Goal: Task Accomplishment & Management: Use online tool/utility

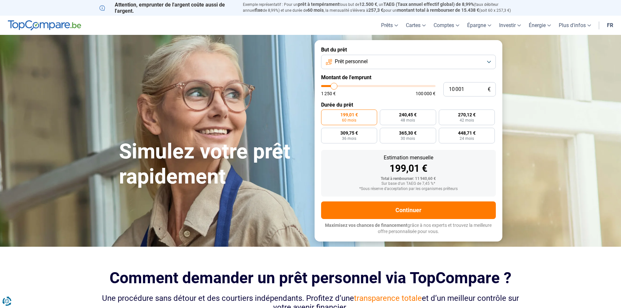
click at [488, 60] on button "Prêt personnel" at bounding box center [408, 62] width 175 height 14
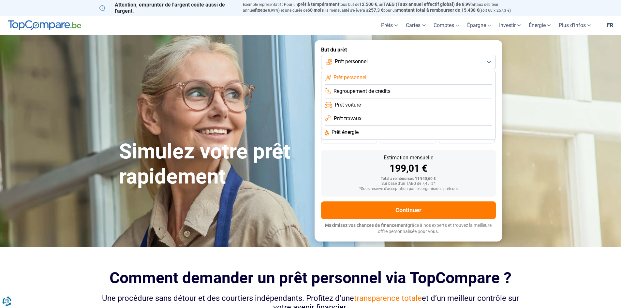
click at [343, 106] on span "Prêt voiture" at bounding box center [348, 104] width 26 height 7
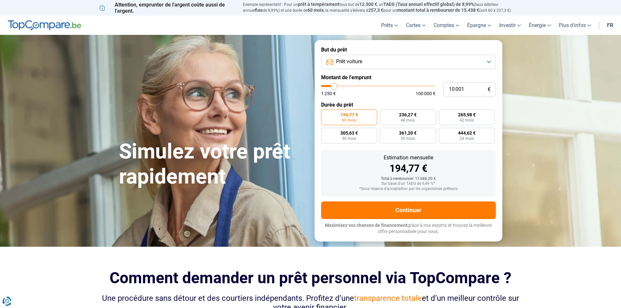
type input "11 000"
type input "11000"
type input "11 250"
type input "11250"
type input "12 000"
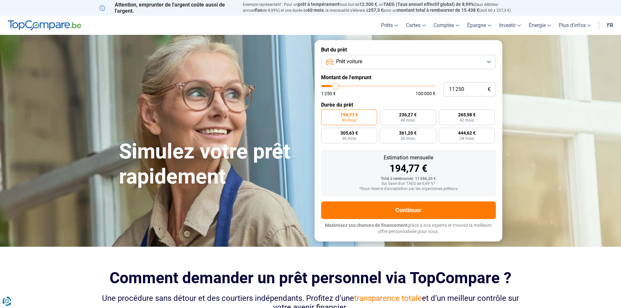
type input "12000"
type input "12 500"
type input "12500"
type input "14 000"
type input "14000"
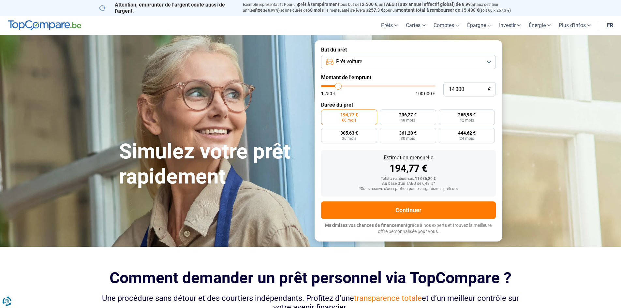
type input "14 500"
type input "14500"
type input "15 750"
type input "15750"
type input "17 000"
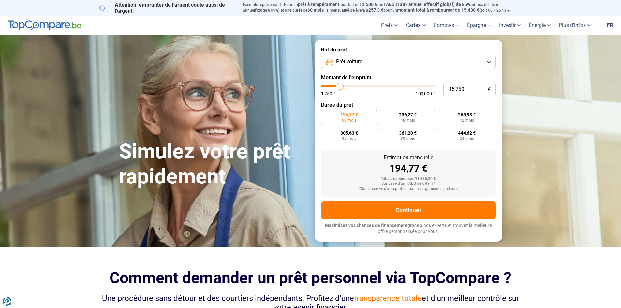
type input "17000"
type input "17 500"
type input "17500"
type input "18 500"
type input "18500"
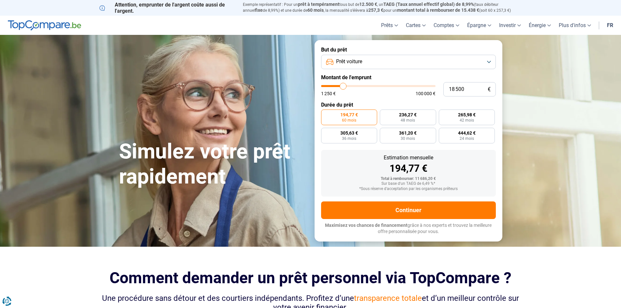
type input "19 750"
type input "19750"
type input "20 250"
type input "20250"
type input "20 750"
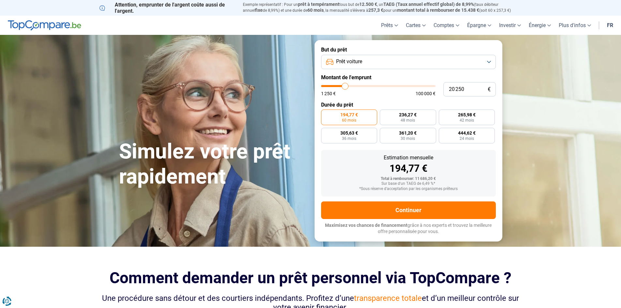
type input "20750"
type input "21 500"
type input "21500"
type input "21 750"
type input "21750"
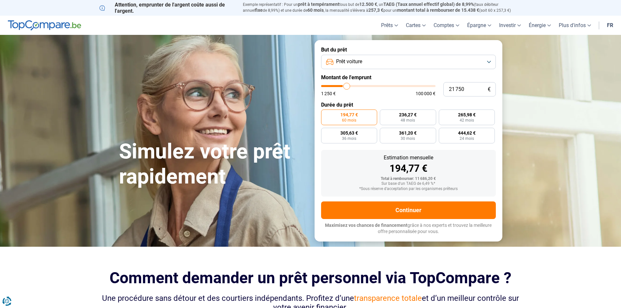
type input "22 750"
type input "22750"
type input "25 000"
type input "25000"
type input "27 500"
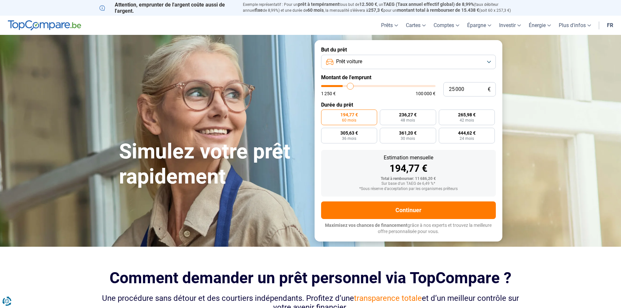
type input "27500"
type input "29 250"
type input "29250"
type input "30 750"
type input "30750"
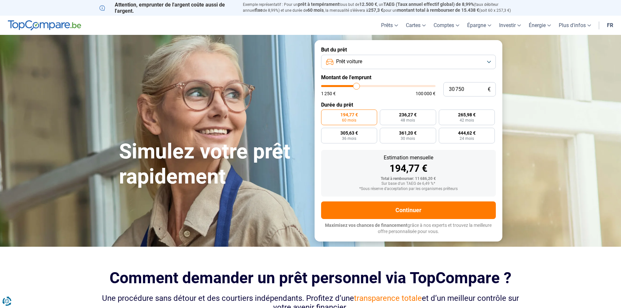
type input "31 250"
type input "31250"
type input "32 000"
type input "32000"
type input "32 250"
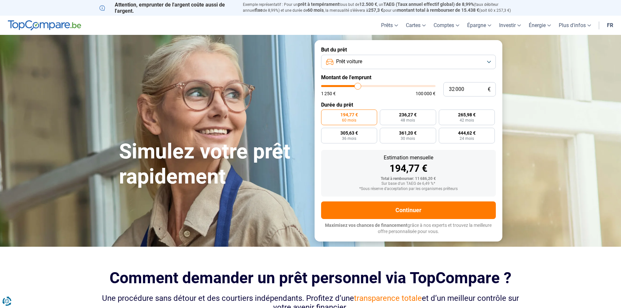
type input "32250"
type input "32 500"
type input "32500"
type input "33 250"
type input "33250"
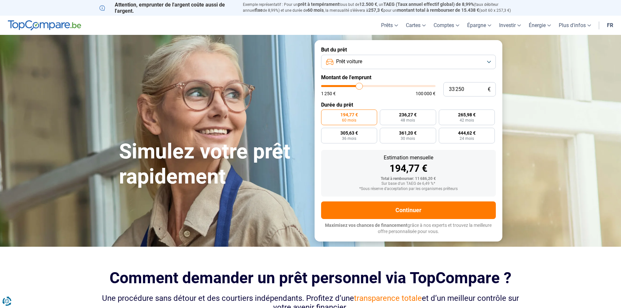
type input "33 500"
type input "33500"
type input "32 750"
type input "32750"
type input "32 250"
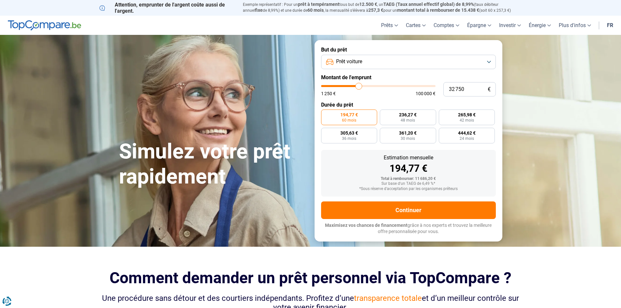
type input "32250"
type input "31 250"
type input "31250"
type input "31 000"
type input "31000"
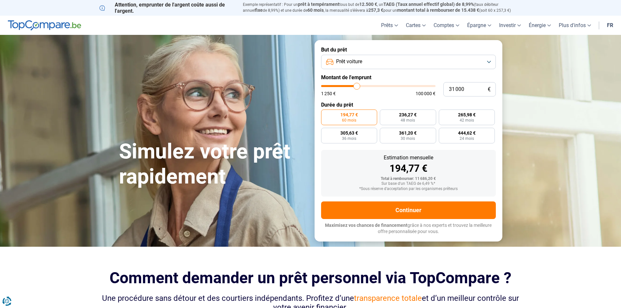
type input "30 750"
type input "30750"
type input "30 500"
type input "30500"
type input "30 250"
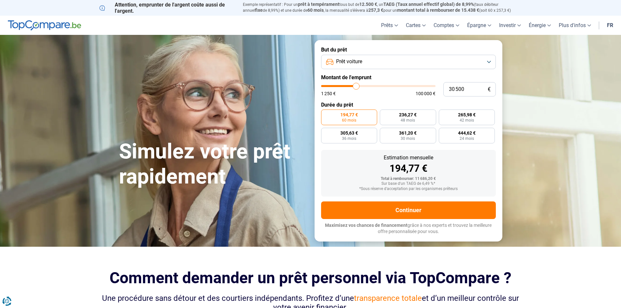
type input "30250"
type input "29 750"
type input "29750"
type input "29 250"
type input "29250"
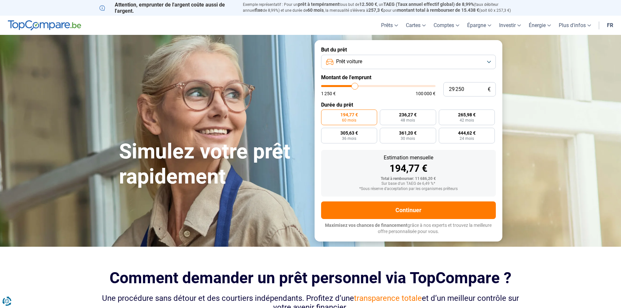
type input "29 000"
type input "29000"
type input "28 000"
type input "28000"
type input "26 500"
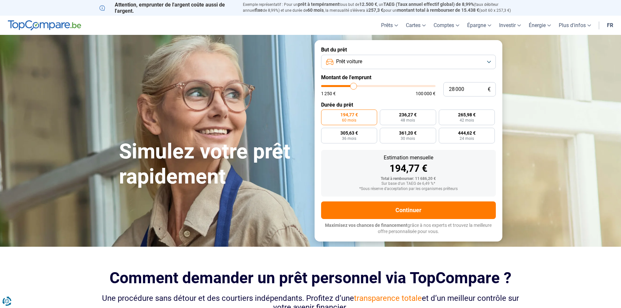
type input "26500"
type input "26 250"
type input "26250"
type input "26 000"
type input "26000"
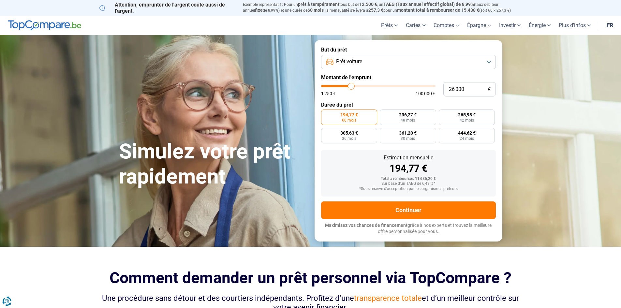
type input "25 750"
type input "25750"
type input "25 250"
type input "25250"
type input "25 000"
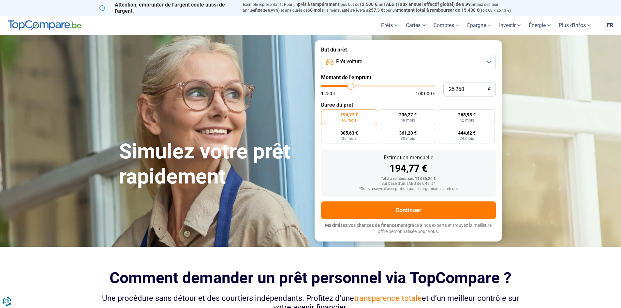
type input "25000"
type input "24 750"
type input "24750"
type input "24 250"
type input "24250"
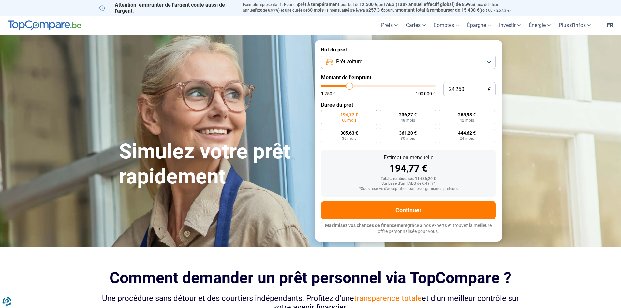
type input "23 750"
type input "23750"
type input "23 500"
type input "23500"
type input "23 250"
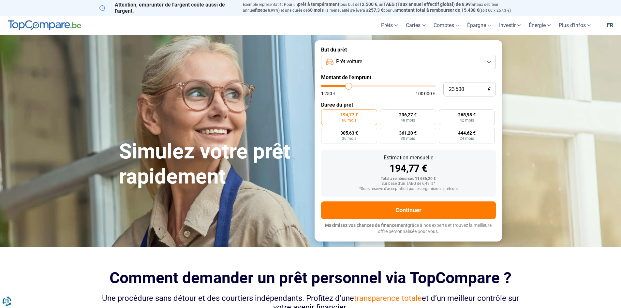
type input "23250"
type input "23 000"
type input "23000"
type input "22 750"
type input "22750"
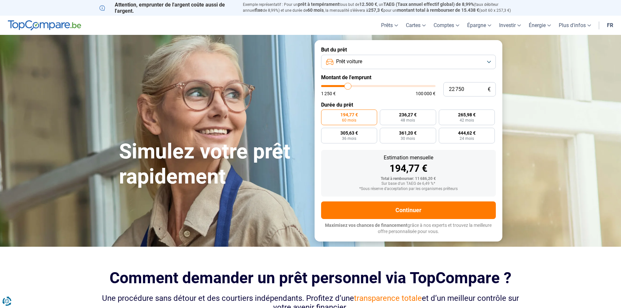
type input "22 250"
type input "22250"
type input "22 000"
type input "22000"
type input "21 750"
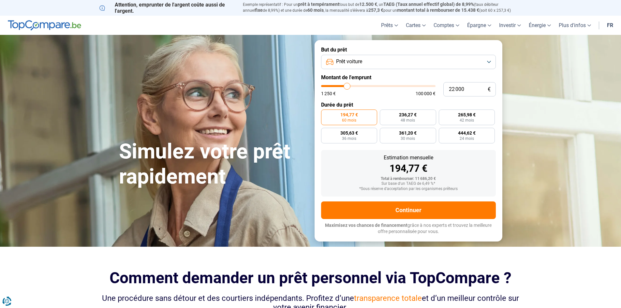
type input "21750"
type input "21 500"
type input "21500"
type input "21 250"
type input "21250"
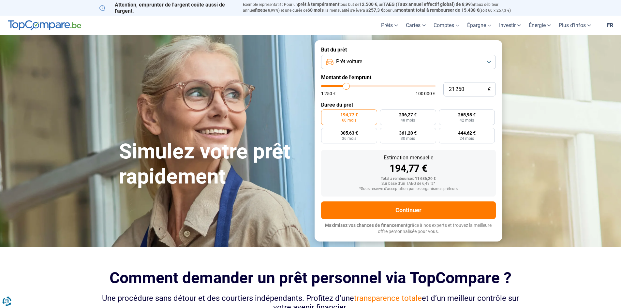
type input "20 750"
type input "20750"
type input "20 500"
type input "20500"
type input "20 250"
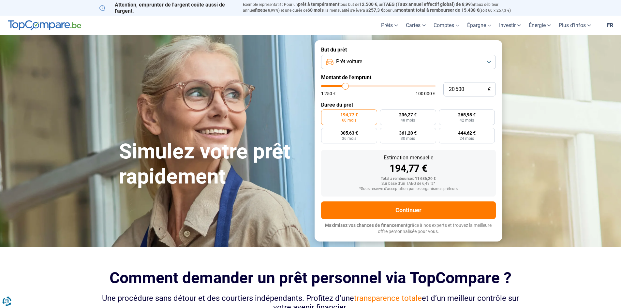
type input "20250"
type input "20 500"
type input "20500"
type input "20 750"
type input "20750"
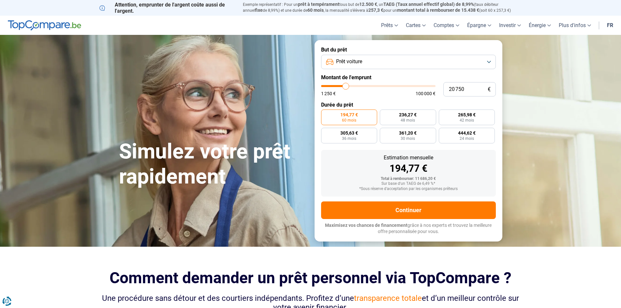
type input "20 500"
type input "20500"
type input "20 250"
type input "20250"
type input "20 000"
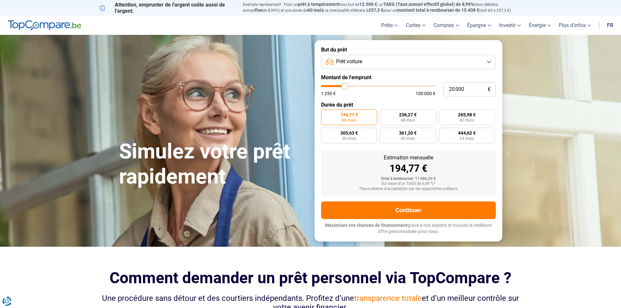
drag, startPoint x: 333, startPoint y: 85, endPoint x: 345, endPoint y: 91, distance: 12.8
type input "20000"
click at [345, 87] on input "range" at bounding box center [378, 86] width 114 height 2
radio input "false"
type input "20 750"
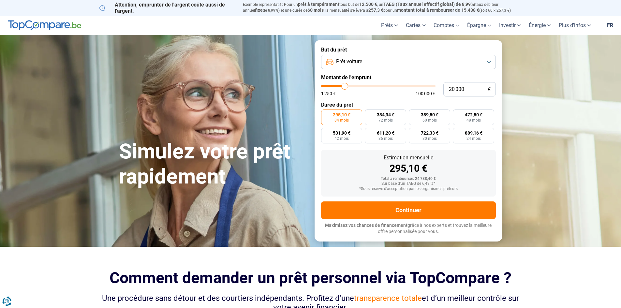
type input "20750"
type input "20 000"
type input "20000"
type input "18 500"
type input "18500"
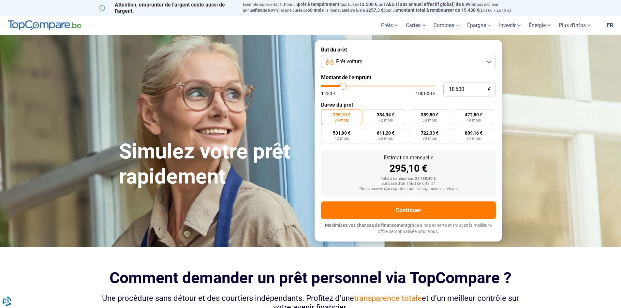
type input "17 500"
type input "17500"
type input "17 250"
type input "17250"
type input "16 500"
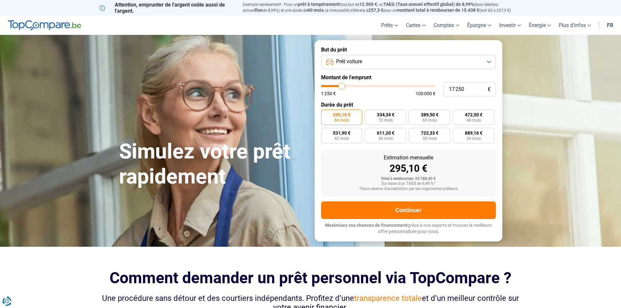
type input "16500"
type input "16 000"
type input "16000"
type input "15 500"
type input "15500"
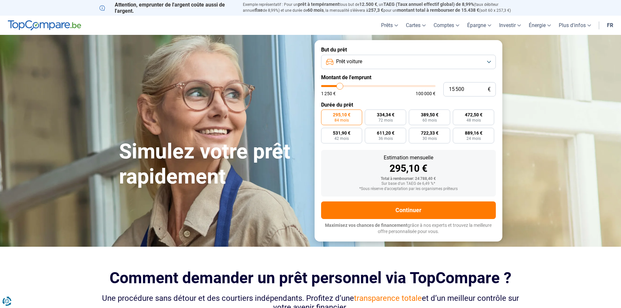
type input "15 000"
type input "15000"
type input "14 000"
drag, startPoint x: 346, startPoint y: 87, endPoint x: 338, endPoint y: 89, distance: 8.1
type input "14000"
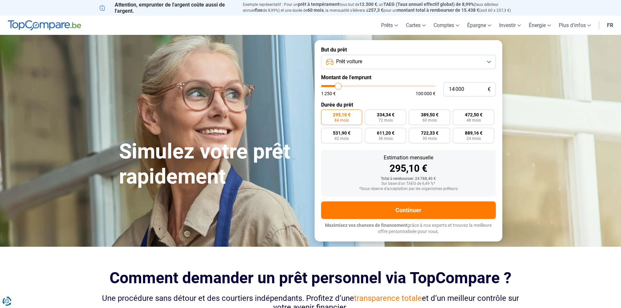
click at [338, 87] on input "range" at bounding box center [378, 86] width 114 height 2
radio input "true"
type input "12 750"
type input "12750"
type input "12 500"
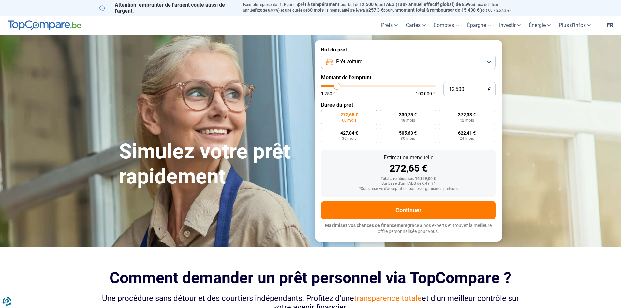
type input "12500"
type input "12 000"
type input "12000"
type input "11 750"
type input "11750"
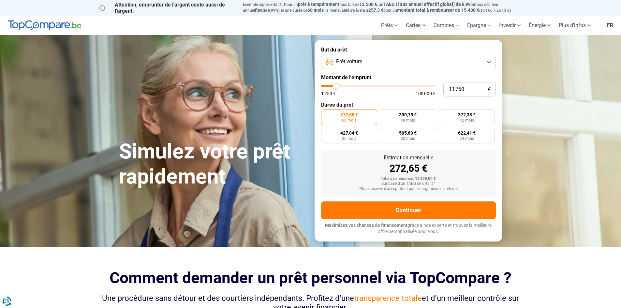
type input "11 500"
type input "11500"
type input "11 250"
type input "11250"
type input "11 000"
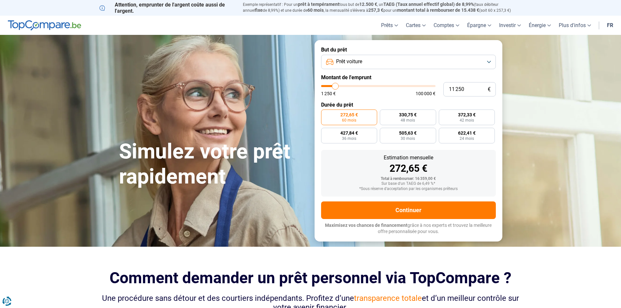
type input "11000"
type input "10 500"
type input "10500"
type input "10 250"
type input "10250"
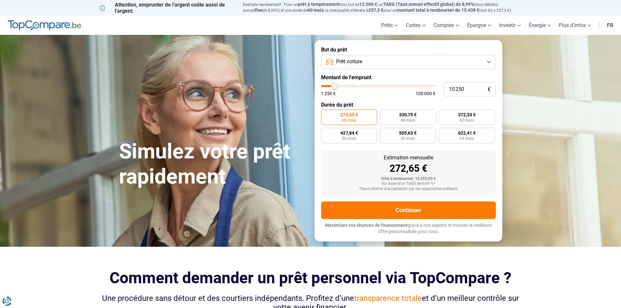
type input "10 000"
type input "10000"
type input "9 750"
type input "9750"
type input "10 000"
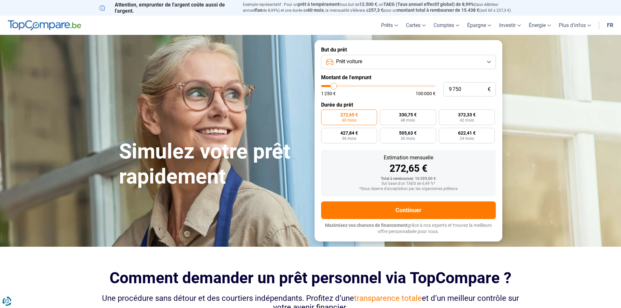
type input "10000"
type input "10 250"
type input "10250"
type input "10 000"
drag, startPoint x: 337, startPoint y: 84, endPoint x: 334, endPoint y: 86, distance: 3.6
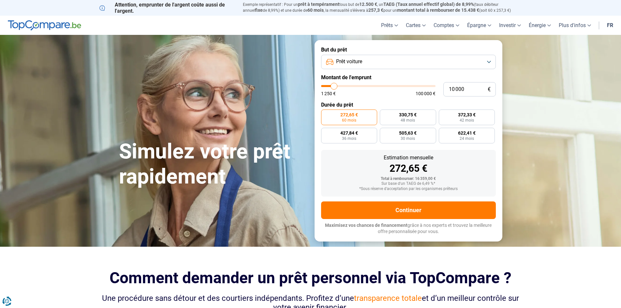
type input "10000"
click at [334, 86] on input "range" at bounding box center [378, 86] width 114 height 2
radio input "true"
